Goal: Information Seeking & Learning: Compare options

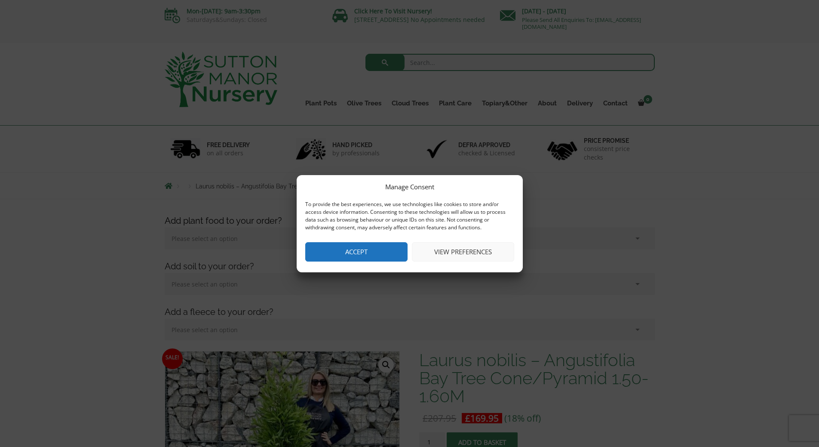
click at [470, 252] on button "View preferences" at bounding box center [463, 251] width 102 height 19
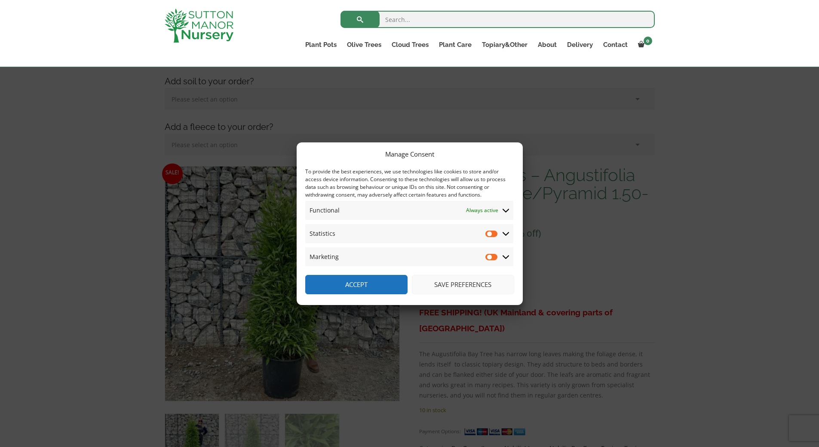
scroll to position [215, 0]
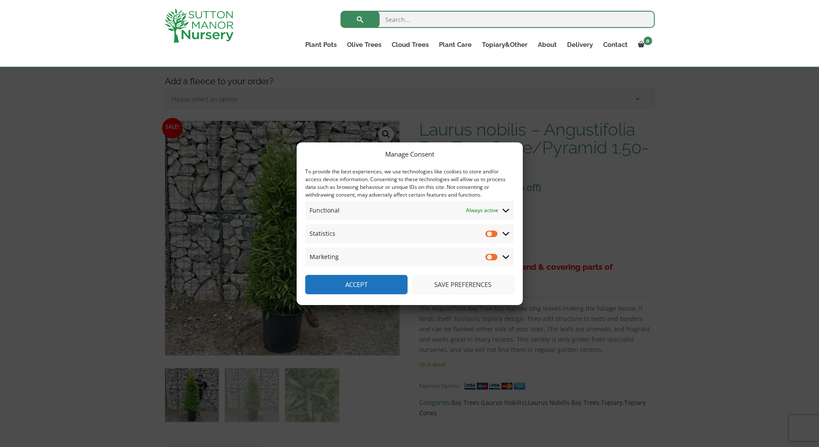
click at [467, 284] on button "Save preferences" at bounding box center [463, 284] width 102 height 19
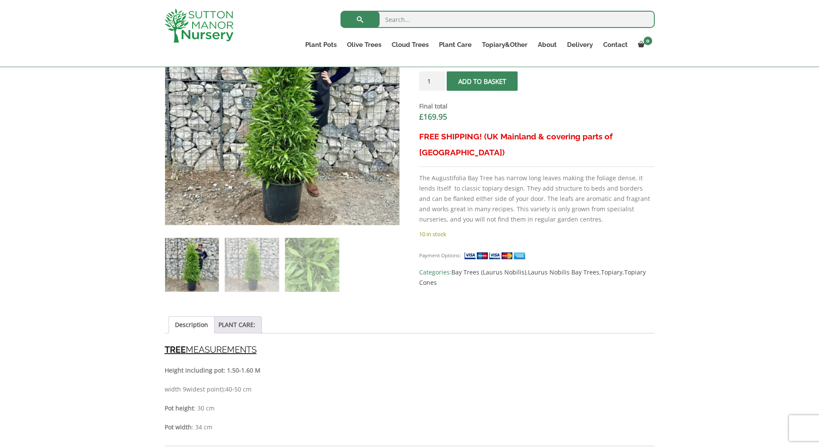
scroll to position [387, 0]
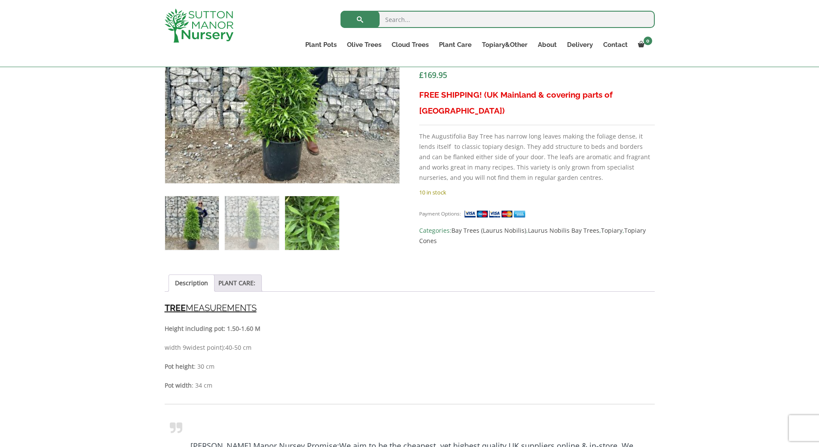
click at [307, 213] on img at bounding box center [312, 223] width 54 height 54
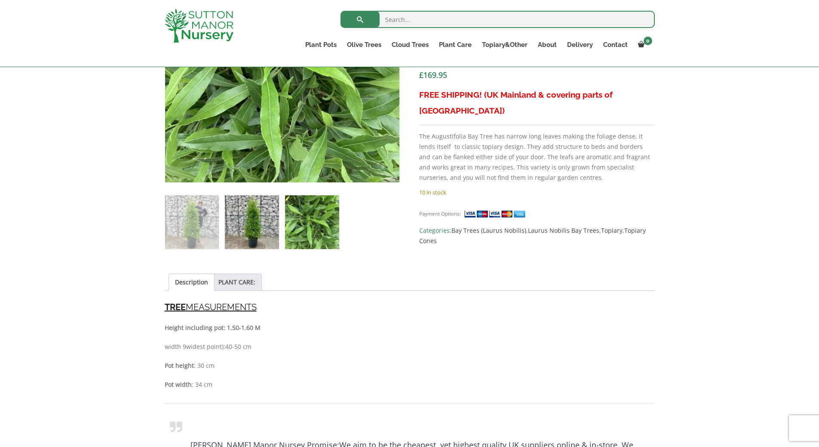
click at [249, 217] on img at bounding box center [252, 222] width 54 height 54
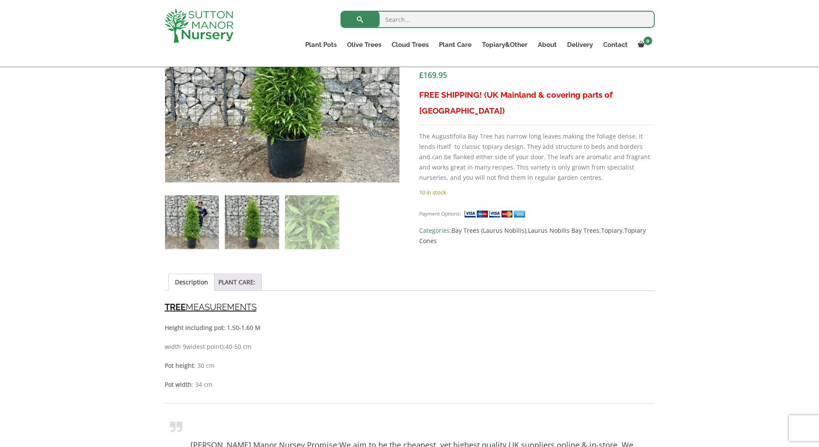
click at [201, 214] on img at bounding box center [192, 222] width 54 height 54
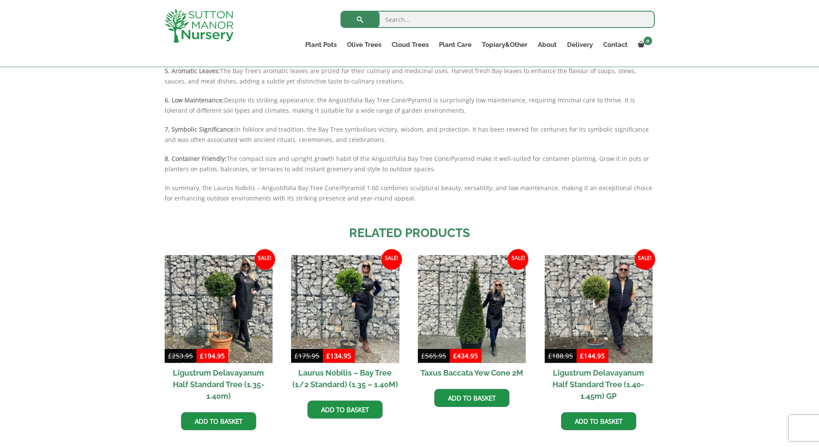
scroll to position [1031, 0]
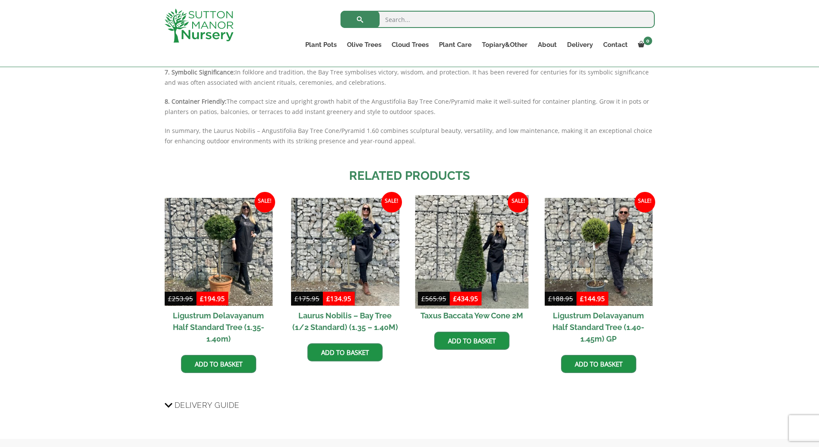
click at [479, 252] on img at bounding box center [471, 251] width 113 height 113
